Goal: Navigation & Orientation: Understand site structure

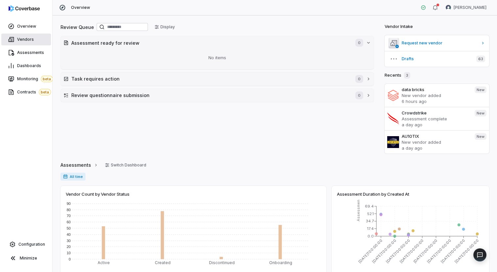
click at [31, 35] on link "Vendors" at bounding box center [26, 40] width 50 height 12
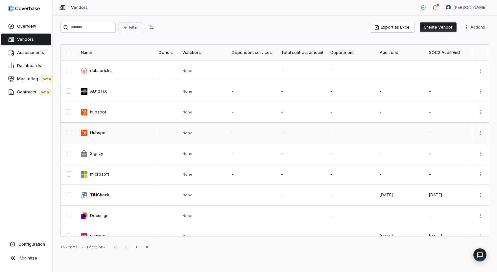
scroll to position [0, 721]
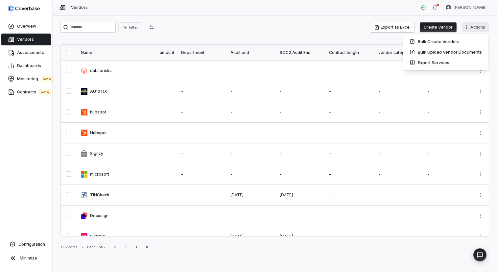
click at [479, 30] on html "Overview Vendors Assessments Dashboards Monitoring beta Contracts beta Configur…" at bounding box center [248, 136] width 497 height 272
click at [420, 43] on div "Bulk Create Vendors" at bounding box center [446, 41] width 80 height 11
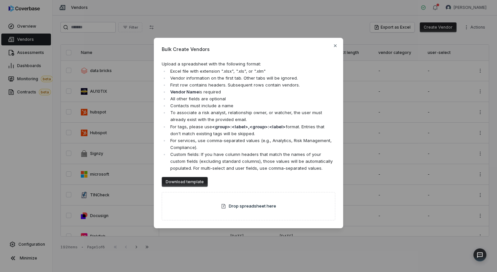
click at [201, 19] on div "Bulk Create Vendors Upload a spreadsheet with the following format: Excel file …" at bounding box center [248, 136] width 497 height 272
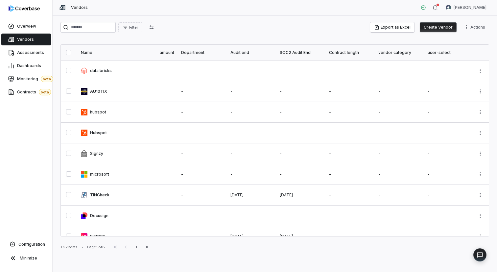
click at [441, 25] on button "Create Vendor" at bounding box center [438, 27] width 37 height 10
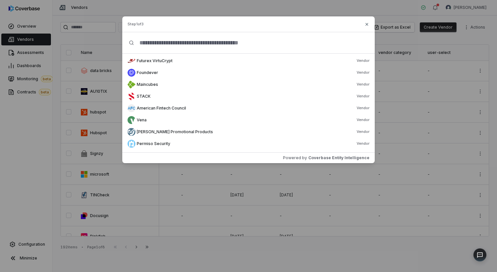
scroll to position [0, 0]
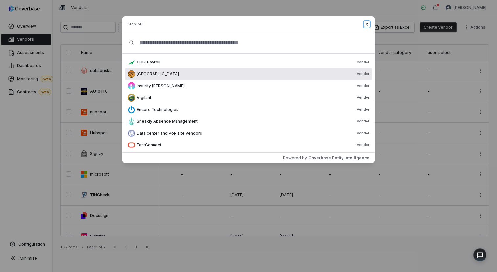
click at [365, 22] on icon "button" at bounding box center [366, 24] width 5 height 5
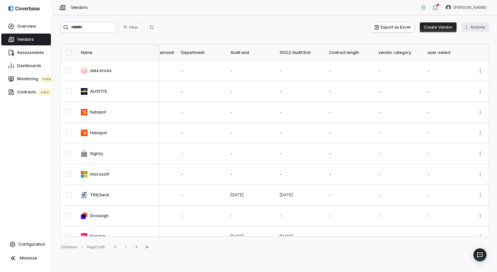
click at [475, 26] on html "Overview Vendors Assessments Dashboards Monitoring beta Contracts beta Configur…" at bounding box center [248, 136] width 497 height 272
click at [262, 27] on html "Overview Vendors Assessments Dashboards Monitoring beta Contracts beta Configur…" at bounding box center [248, 136] width 497 height 272
click at [135, 26] on span "Filter" at bounding box center [133, 27] width 9 height 5
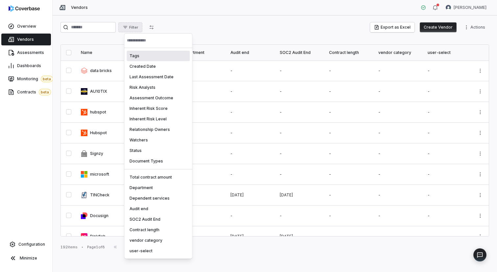
click at [196, 32] on html "Overview Vendors Assessments Dashboards Monitoring beta Contracts beta Configur…" at bounding box center [248, 136] width 497 height 272
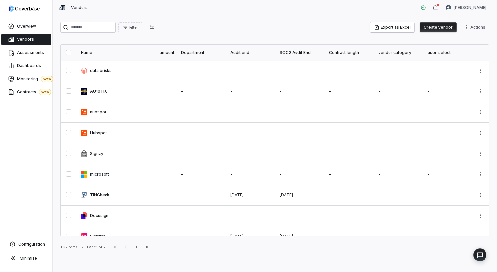
click at [29, 39] on span "Vendors" at bounding box center [25, 39] width 17 height 5
click at [129, 22] on button "Filter" at bounding box center [130, 27] width 24 height 10
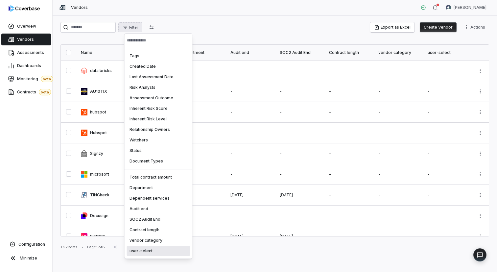
click at [149, 250] on div "user-select" at bounding box center [158, 250] width 63 height 11
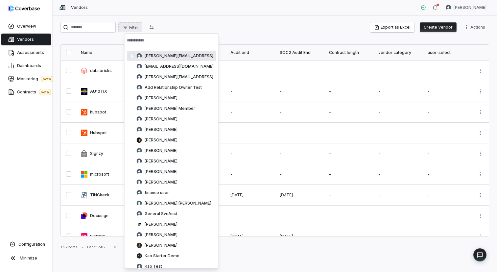
click at [216, 24] on html "Overview Vendors Assessments Dashboards Monitoring beta Contracts beta Configur…" at bounding box center [248, 136] width 497 height 272
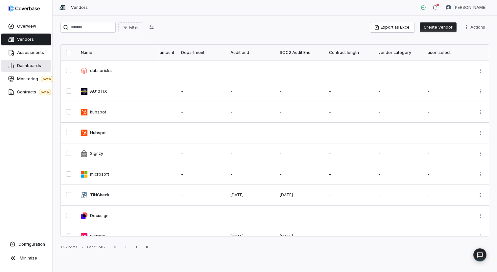
click at [28, 65] on span "Dashboards" at bounding box center [29, 65] width 24 height 5
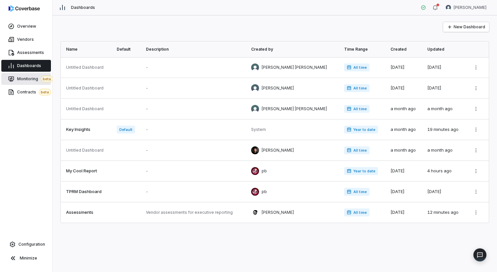
click at [22, 81] on span "Monitoring beta" at bounding box center [35, 79] width 36 height 7
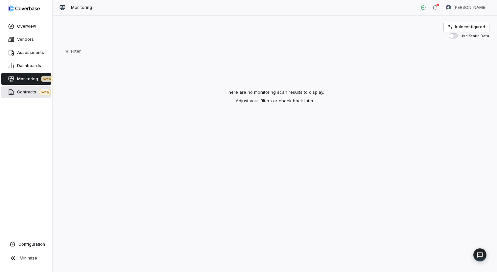
click at [21, 88] on link "Contracts beta" at bounding box center [26, 92] width 50 height 12
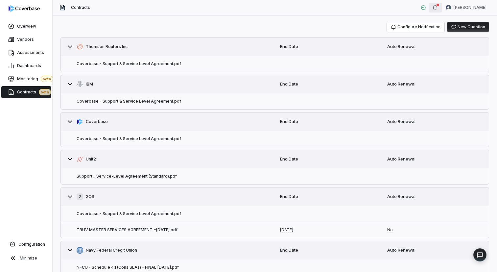
click at [439, 6] on div "button" at bounding box center [437, 5] width 3 height 3
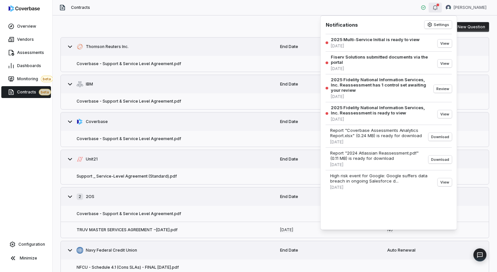
click at [196, 26] on div "Configure Notification New Question" at bounding box center [274, 27] width 428 height 10
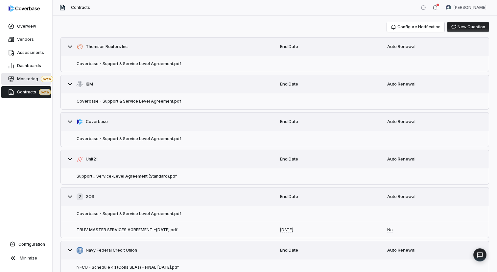
click at [26, 80] on span "Monitoring beta" at bounding box center [35, 79] width 36 height 7
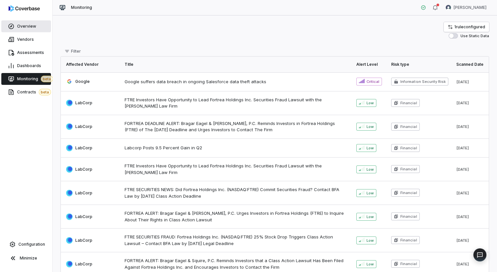
click at [31, 29] on span "Overview" at bounding box center [26, 26] width 19 height 5
